Goal: Information Seeking & Learning: Learn about a topic

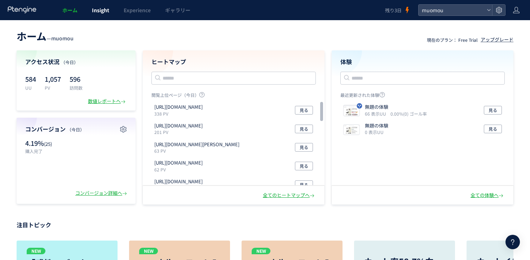
click at [101, 15] on link "Insight" at bounding box center [101, 10] width 32 height 20
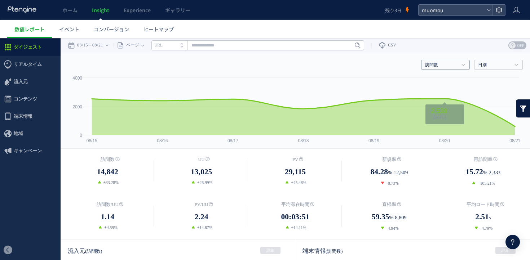
click at [448, 65] on link "訪問数" at bounding box center [441, 65] width 33 height 6
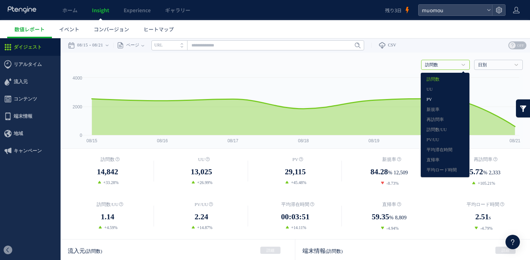
click at [442, 96] on link "PV" at bounding box center [444, 99] width 37 height 9
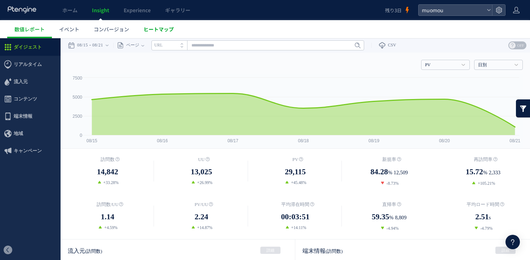
click at [156, 34] on link "ヒートマップ" at bounding box center [158, 29] width 45 height 18
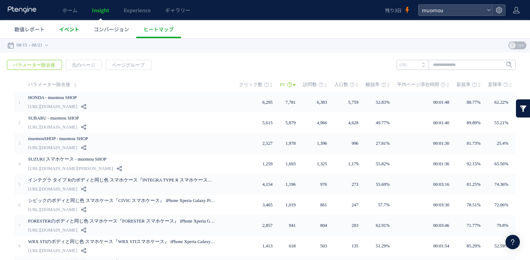
click at [72, 35] on link "イベント" at bounding box center [69, 29] width 35 height 18
